Goal: Task Accomplishment & Management: Complete application form

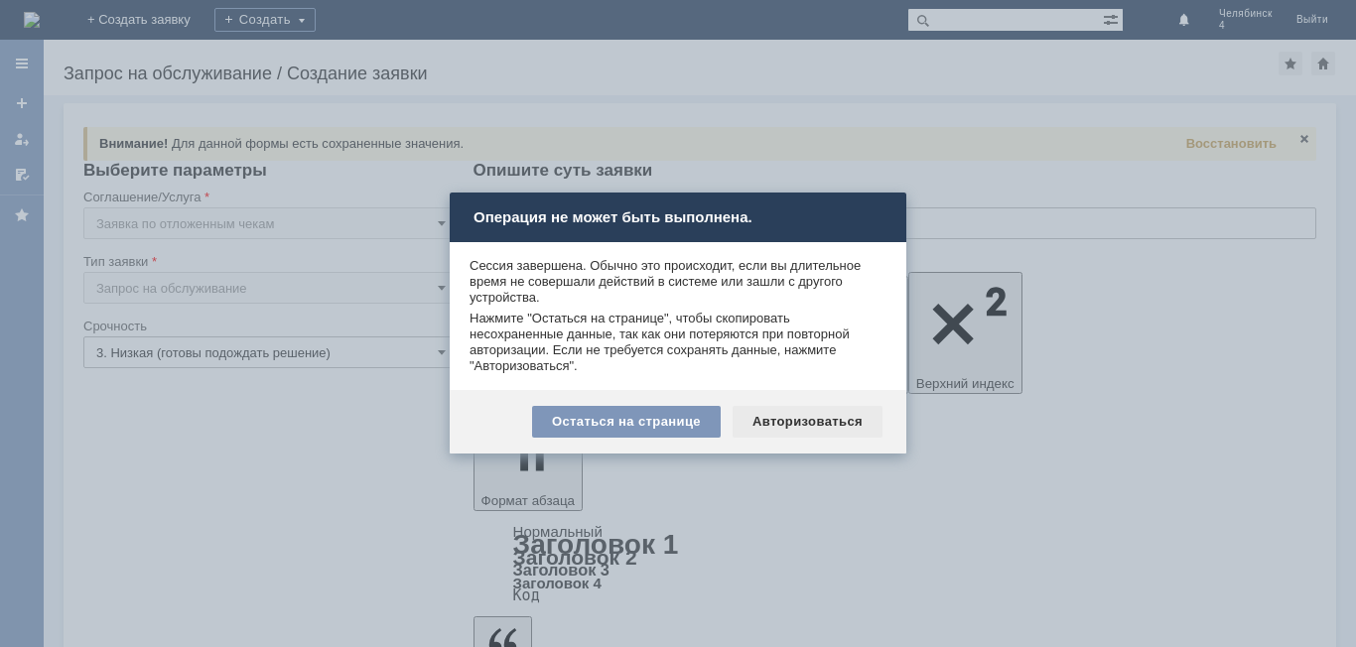
click at [778, 423] on div "Авторизоваться" at bounding box center [808, 422] width 150 height 32
